Goal: Task Accomplishment & Management: Use online tool/utility

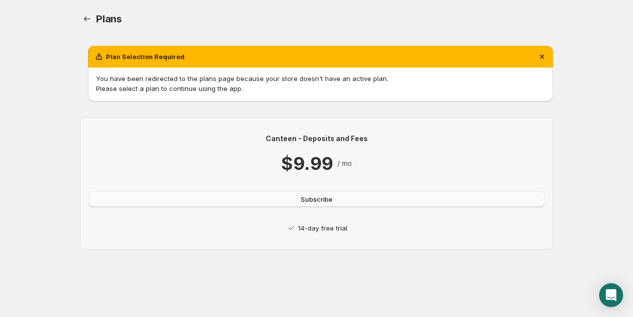
click at [311, 197] on span "Subscribe" at bounding box center [317, 200] width 32 height 10
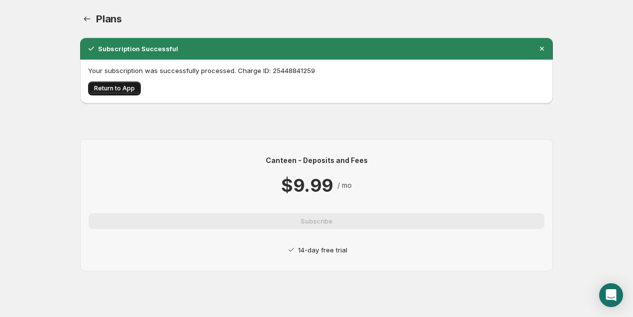
click at [106, 91] on span "Return to App" at bounding box center [114, 89] width 41 height 8
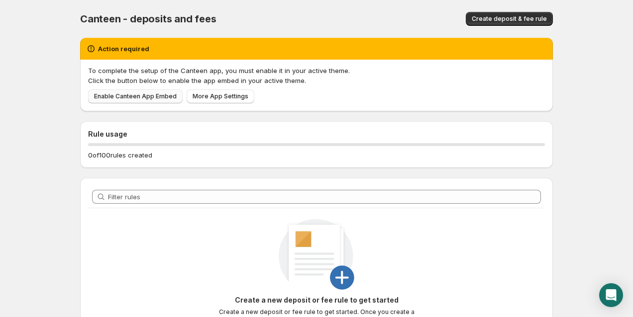
click at [119, 100] on span "Enable Canteen App Embed" at bounding box center [135, 97] width 83 height 8
click at [144, 100] on span "Enable Canteen App Embed" at bounding box center [135, 97] width 83 height 8
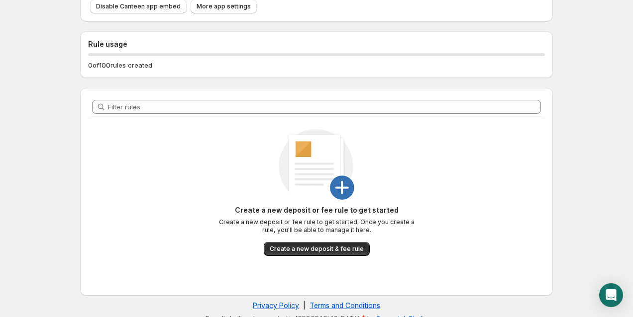
scroll to position [85, 0]
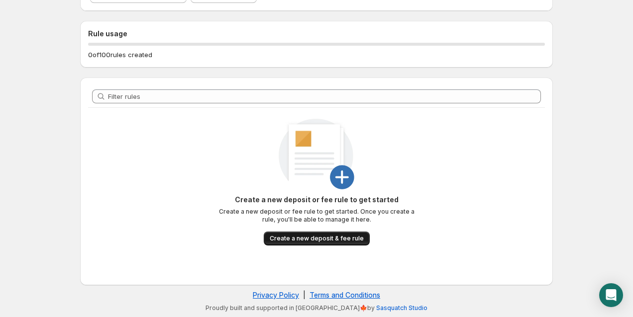
click at [289, 239] on span "Create a new deposit & fee rule" at bounding box center [317, 239] width 94 height 8
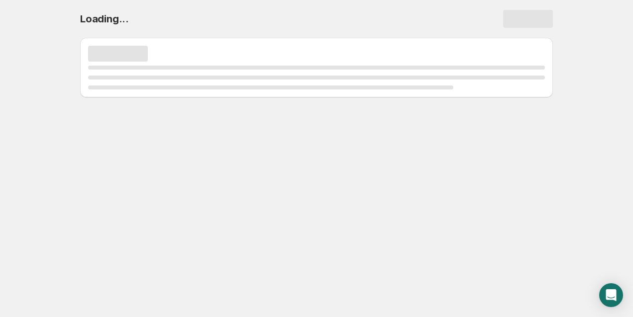
scroll to position [0, 0]
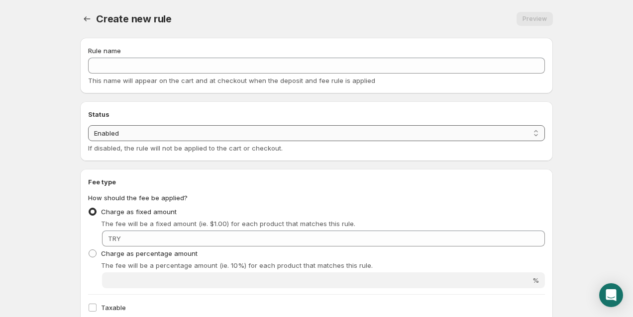
click at [135, 134] on select "Enabled Disabled" at bounding box center [316, 133] width 457 height 16
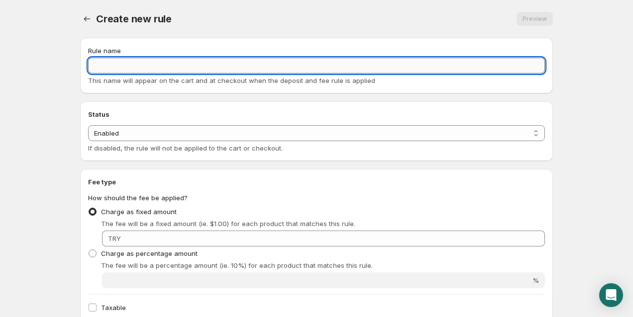
click at [132, 62] on input "Rule name" at bounding box center [316, 66] width 457 height 16
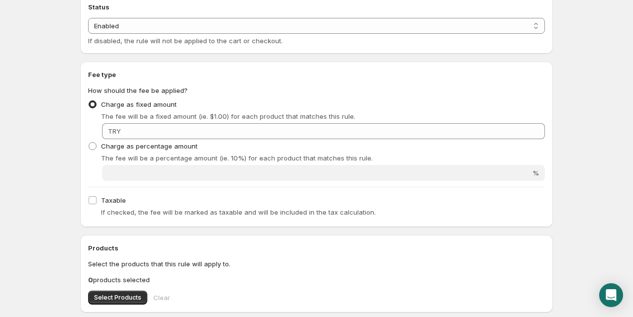
scroll to position [109, 0]
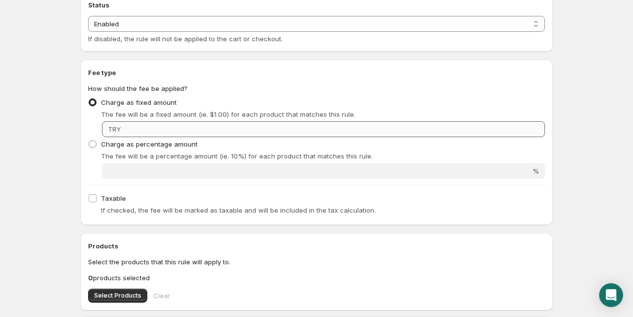
type input "Deposit of bag"
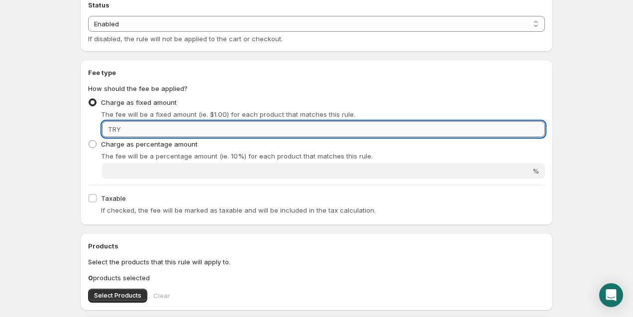
click at [149, 125] on input "Fixed amount" at bounding box center [334, 129] width 421 height 16
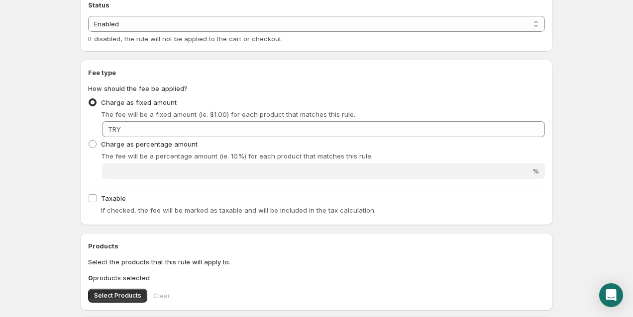
click at [54, 169] on body "Home Help Deposit of bag. This page is ready Deposit of bag Preview More action…" at bounding box center [316, 49] width 633 height 317
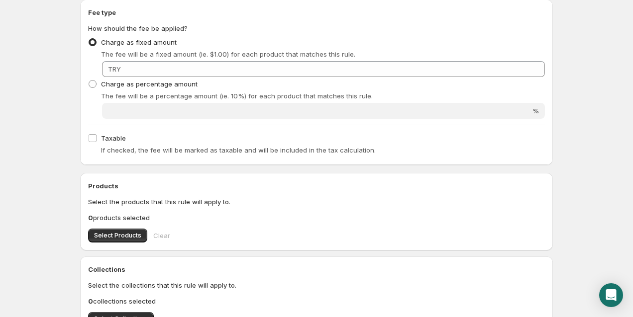
scroll to position [170, 0]
click at [199, 58] on div "The fee will be a fixed amount (ie. $1.00) for each product that matches this r…" at bounding box center [323, 54] width 444 height 10
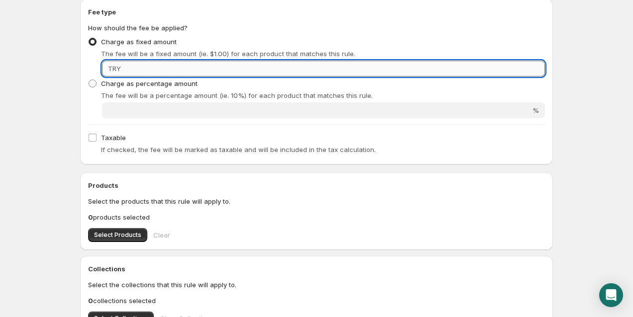
click at [199, 66] on input "Fixed amount" at bounding box center [334, 69] width 421 height 16
drag, startPoint x: 197, startPoint y: 67, endPoint x: 149, endPoint y: 74, distance: 48.3
click at [154, 74] on input "Fixed amount" at bounding box center [334, 69] width 421 height 16
click at [148, 74] on input "Fixed amount" at bounding box center [334, 69] width 421 height 16
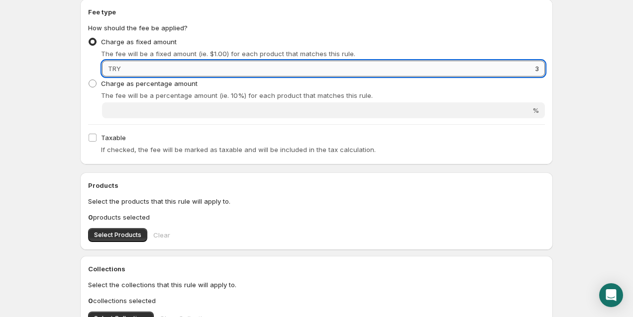
click at [149, 66] on input "3" at bounding box center [334, 69] width 421 height 16
click at [149, 66] on input "33" at bounding box center [334, 69] width 421 height 16
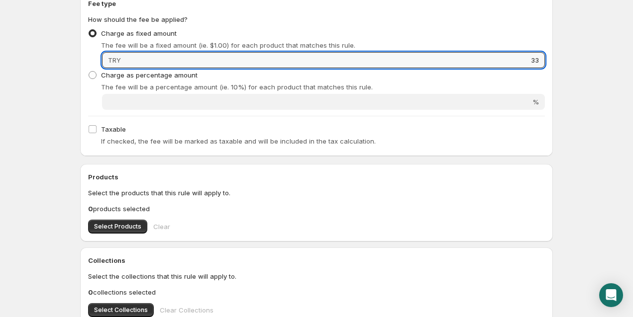
scroll to position [199, 0]
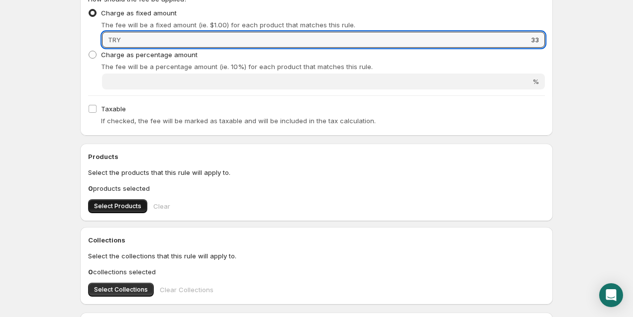
click at [118, 209] on span "Select Products" at bounding box center [117, 207] width 47 height 8
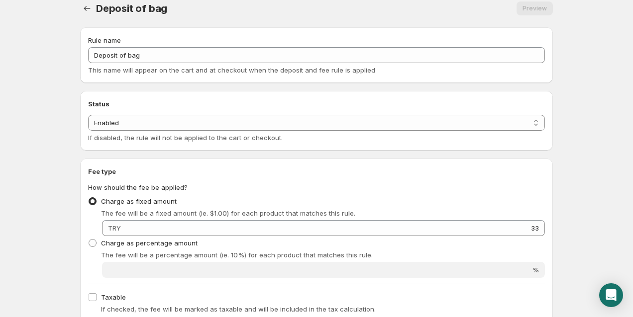
scroll to position [0, 0]
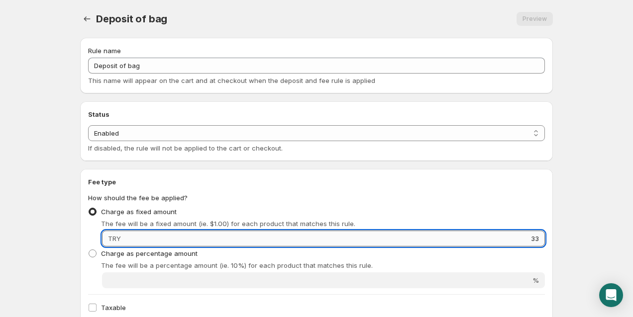
click at [143, 236] on input "33" at bounding box center [334, 239] width 421 height 16
type input "3"
type input "50"
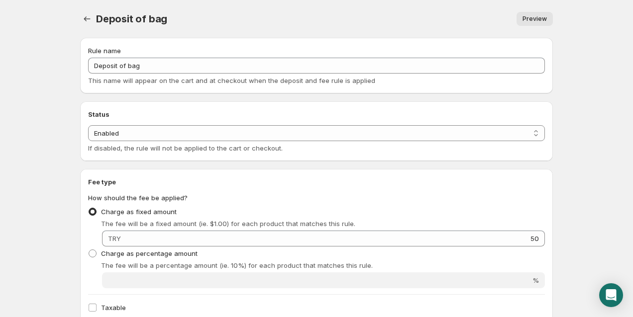
click at [538, 18] on span "Preview" at bounding box center [534, 19] width 24 height 8
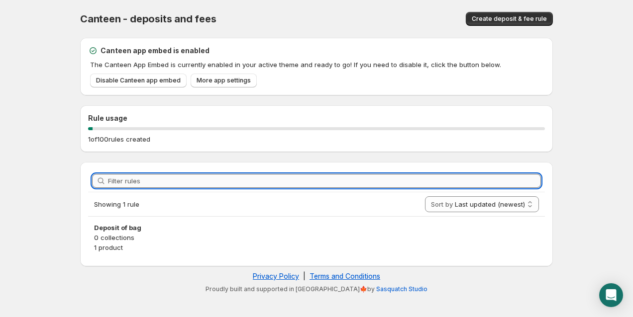
click at [163, 180] on input "Filter rules" at bounding box center [324, 181] width 433 height 14
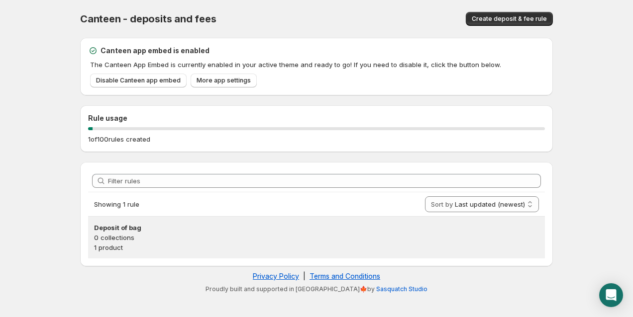
click at [154, 226] on h3 "Deposit of bag" at bounding box center [316, 228] width 445 height 10
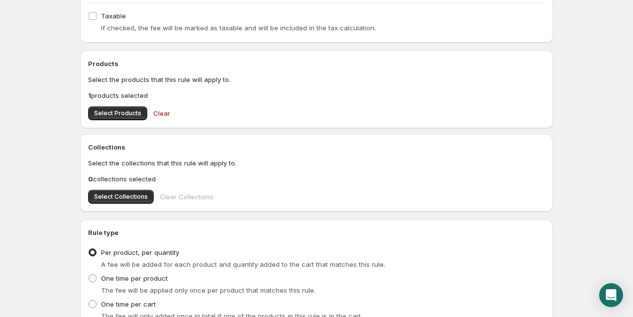
scroll to position [308, 0]
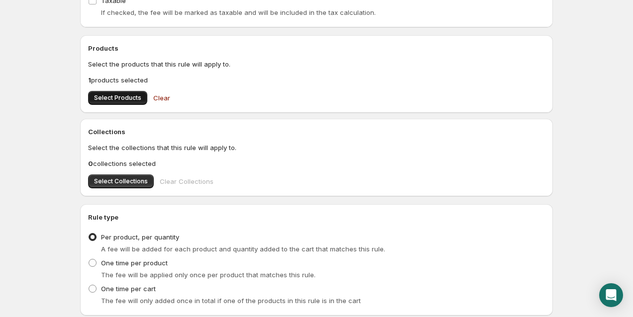
click at [135, 95] on span "Select Products" at bounding box center [117, 98] width 47 height 8
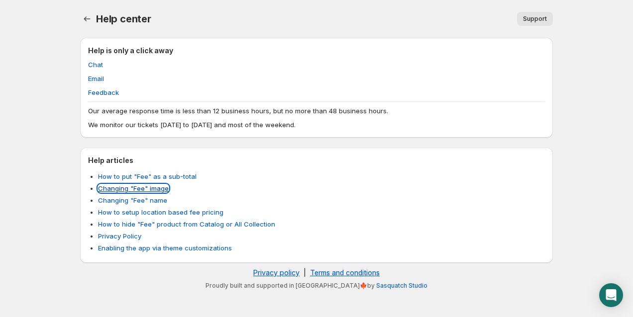
click at [154, 187] on link "Changing "Fee" image" at bounding box center [133, 189] width 71 height 8
